Goal: Navigation & Orientation: Understand site structure

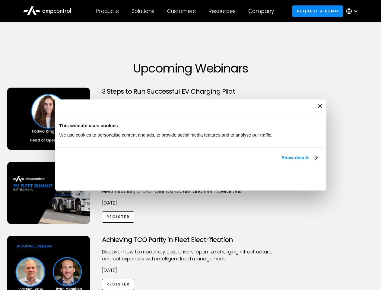
click at [282, 161] on link "Show details" at bounding box center [300, 157] width 36 height 7
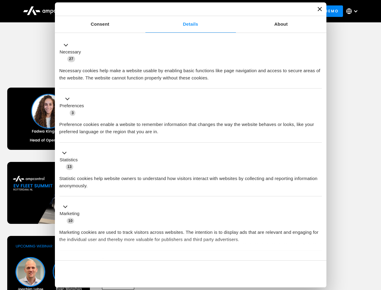
click at [318, 197] on li "Statistics 13 Statistic cookies help website owners to understand how visitors …" at bounding box center [190, 169] width 263 height 54
click at [375, 243] on div "Achieving TCO Parity in Fleet Electrification Discover how to model key cost dr…" at bounding box center [190, 283] width 379 height 95
click at [186, 11] on div "Customers" at bounding box center [181, 11] width 29 height 7
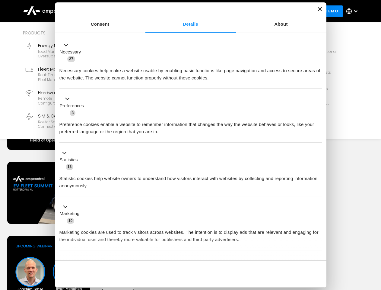
click at [107, 11] on div "Products" at bounding box center [107, 11] width 23 height 7
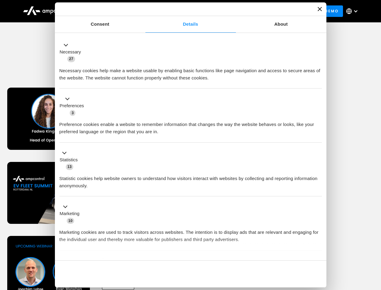
click at [143, 11] on div "Solutions" at bounding box center [143, 11] width 23 height 7
click at [183, 11] on div "Customers" at bounding box center [181, 11] width 29 height 7
click at [223, 11] on div "Resources" at bounding box center [222, 11] width 27 height 7
click at [263, 11] on div "Company" at bounding box center [261, 11] width 26 height 7
click at [354, 11] on div at bounding box center [355, 11] width 5 height 5
